Goal: Navigation & Orientation: Find specific page/section

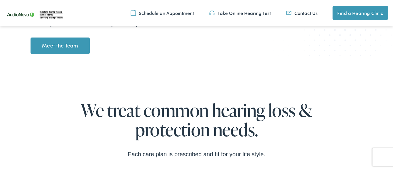
scroll to position [794, 0]
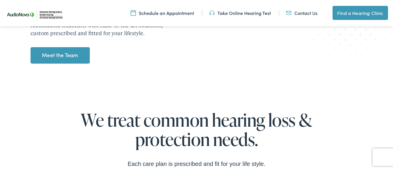
click at [58, 57] on link "Meet the Team" at bounding box center [60, 55] width 60 height 16
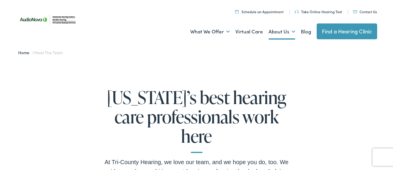
click at [255, 11] on link "Schedule an Appointment" at bounding box center [259, 11] width 48 height 5
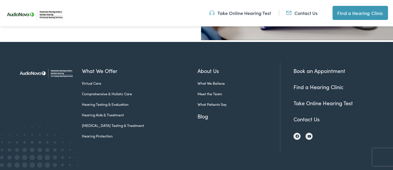
scroll to position [243, 0]
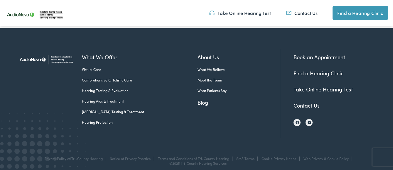
click at [309, 105] on link "Contact Us" at bounding box center [306, 105] width 26 height 7
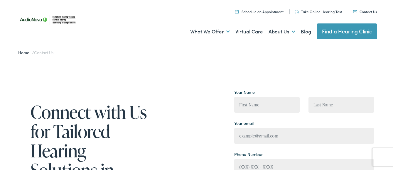
click at [330, 31] on link "Find a Hearing Clinic" at bounding box center [346, 31] width 61 height 16
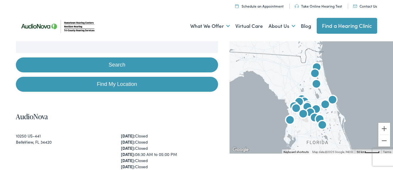
scroll to position [72, 0]
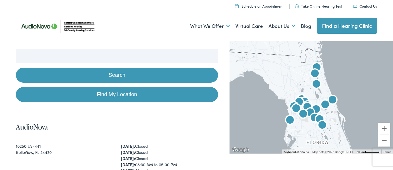
click at [105, 94] on link "Find My Location" at bounding box center [117, 94] width 202 height 15
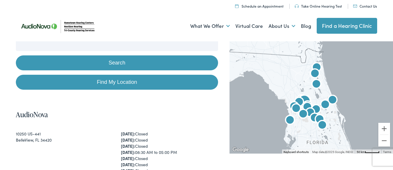
scroll to position [104, 0]
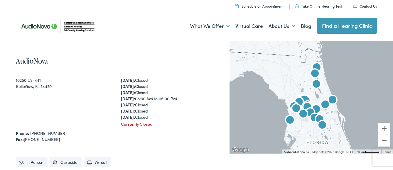
type input "DeLand, [US_STATE]"
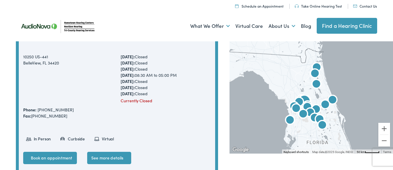
scroll to position [77, 0]
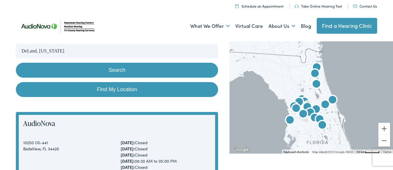
click at [103, 70] on button "Search" at bounding box center [117, 70] width 202 height 15
click at [120, 69] on button "Search" at bounding box center [117, 70] width 202 height 15
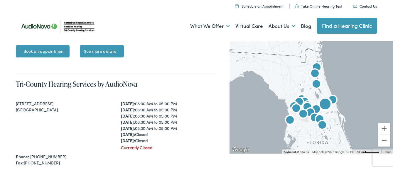
scroll to position [1033, 0]
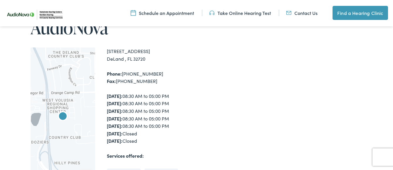
scroll to position [72, 0]
click at [74, 92] on div at bounding box center [62, 124] width 65 height 153
click at [63, 115] on img "AudioNova" at bounding box center [63, 117] width 14 height 14
click at [82, 102] on div at bounding box center [62, 124] width 65 height 153
